Goal: Navigation & Orientation: Find specific page/section

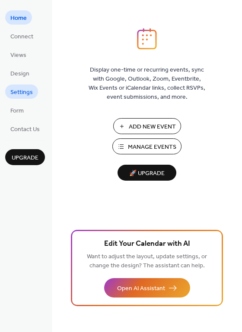
click at [19, 91] on span "Settings" at bounding box center [21, 92] width 22 height 9
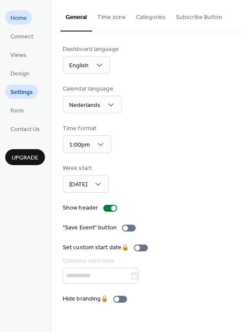
click at [24, 18] on span "Home" at bounding box center [18, 18] width 16 height 9
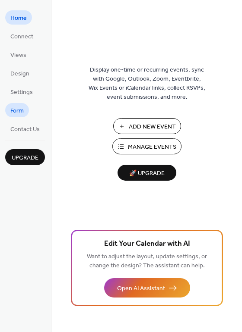
click at [19, 111] on span "Form" at bounding box center [16, 111] width 13 height 9
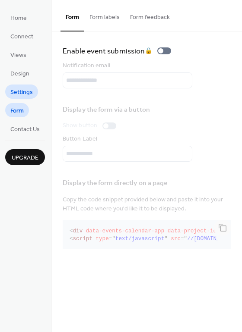
click at [22, 90] on span "Settings" at bounding box center [21, 92] width 22 height 9
